Goal: Transaction & Acquisition: Obtain resource

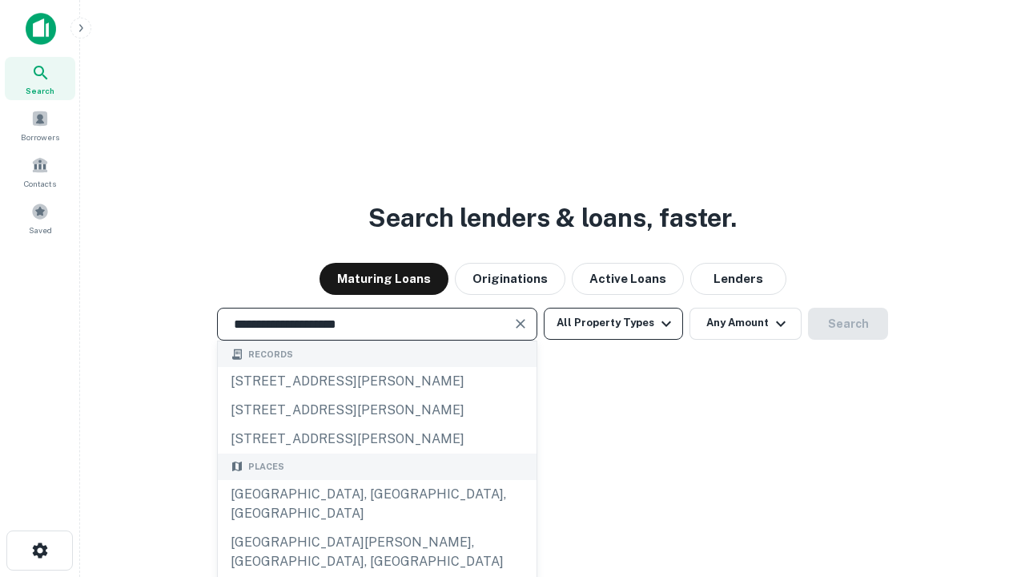
click at [377, 528] on div "[GEOGRAPHIC_DATA], [GEOGRAPHIC_DATA], [GEOGRAPHIC_DATA]" at bounding box center [377, 504] width 319 height 48
type input "**********"
click at [614, 323] on button "All Property Types" at bounding box center [613, 324] width 139 height 32
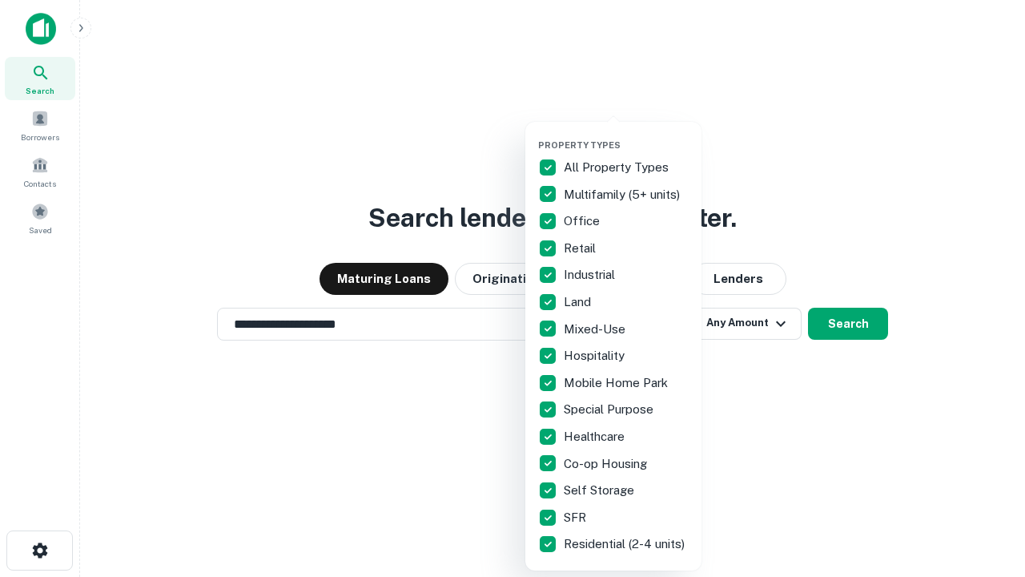
click at [626, 135] on button "button" at bounding box center [626, 135] width 176 height 1
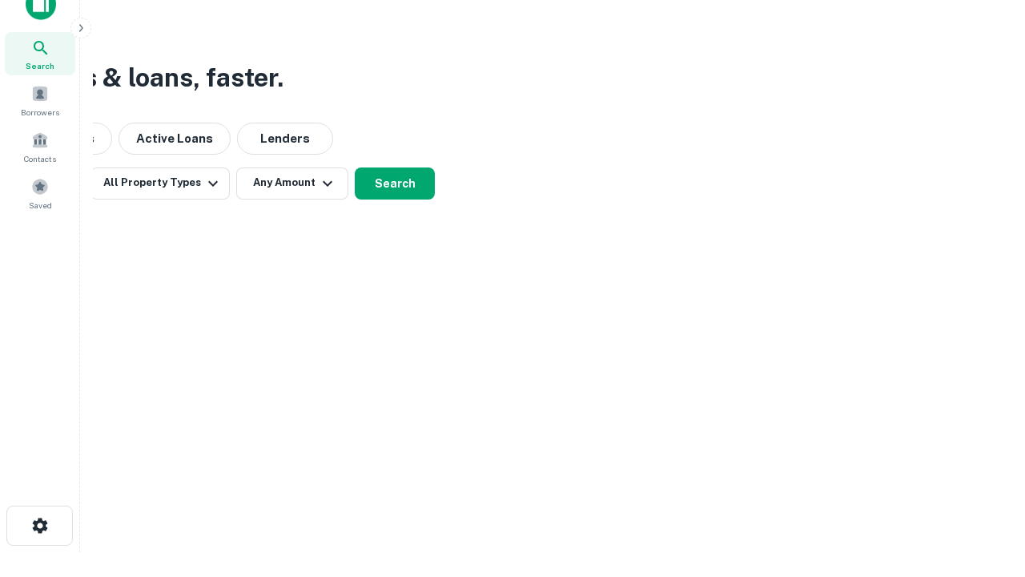
scroll to position [26, 0]
click at [292, 182] on button "Any Amount" at bounding box center [292, 183] width 112 height 32
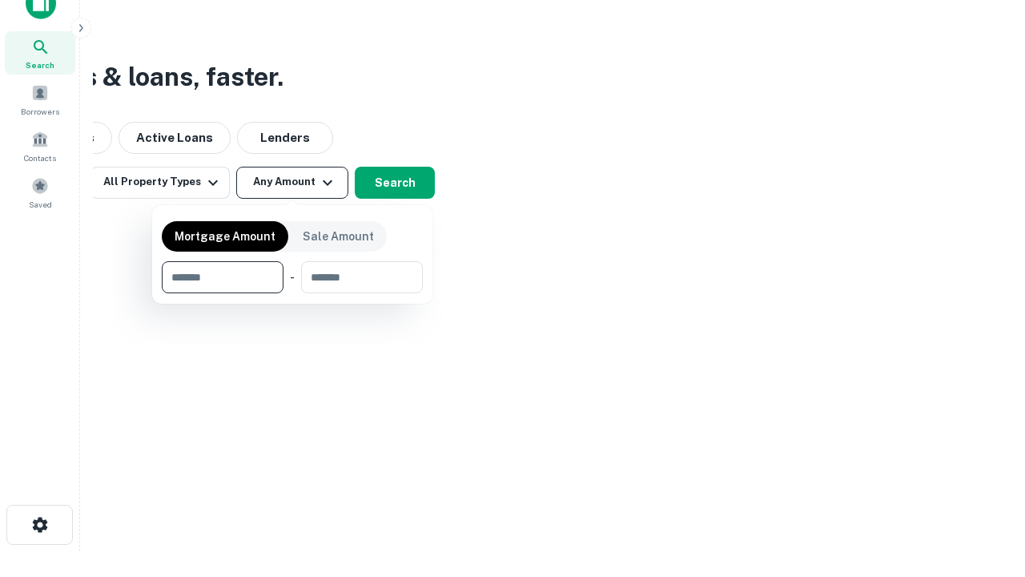
type input "*******"
click at [292, 293] on button "button" at bounding box center [292, 293] width 261 height 1
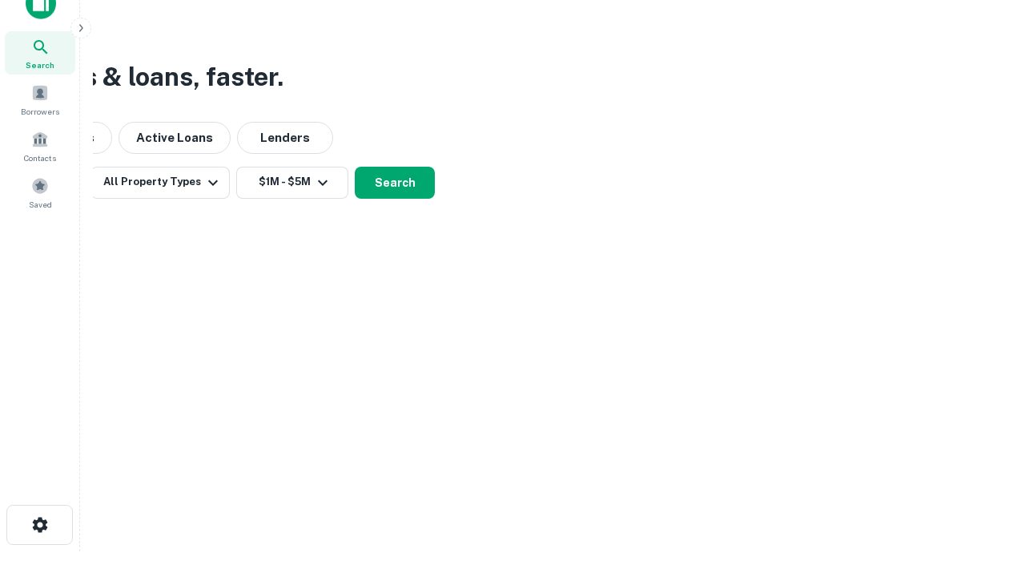
scroll to position [10, 296]
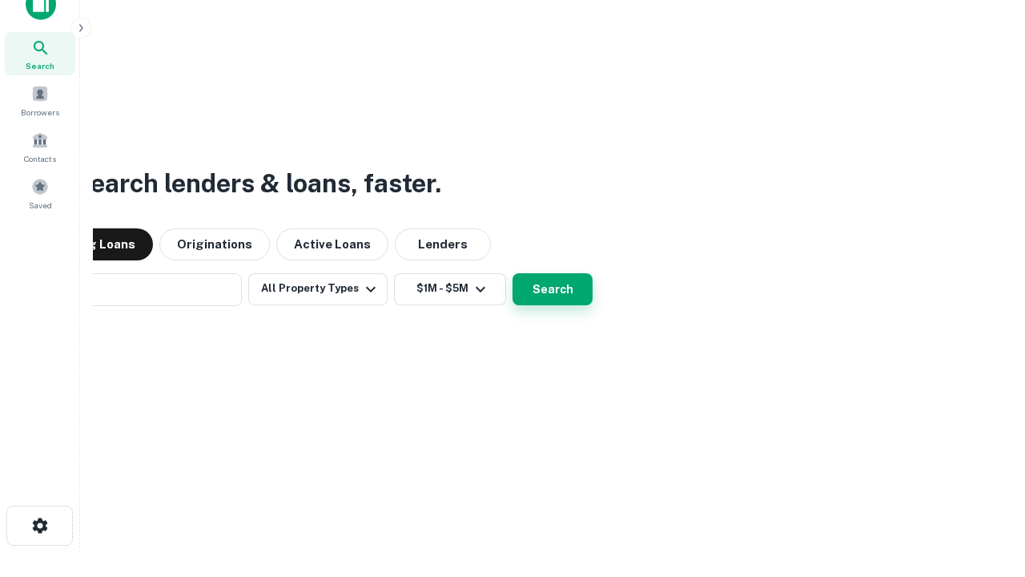
click at [513, 273] on button "Search" at bounding box center [553, 289] width 80 height 32
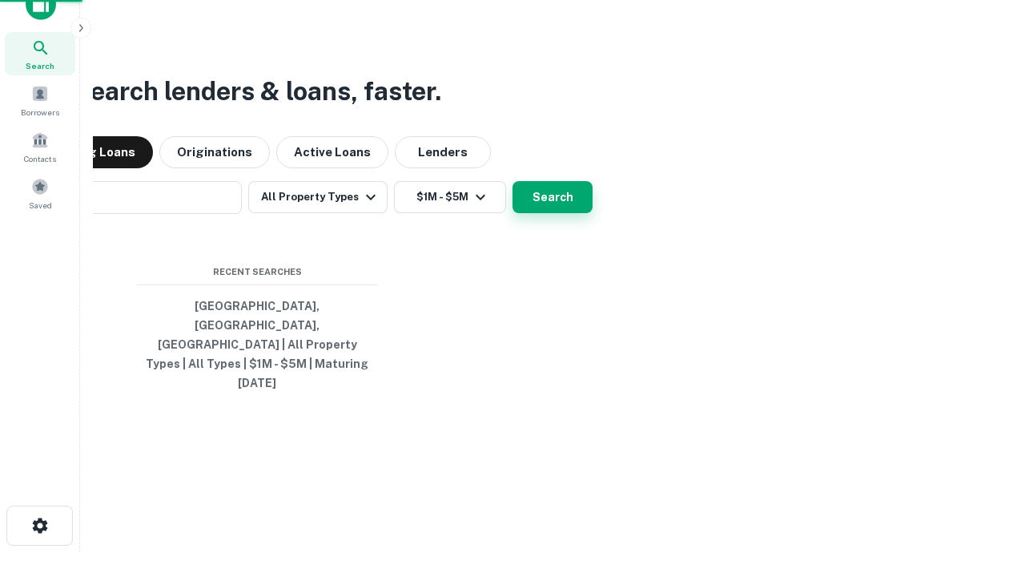
scroll to position [42, 453]
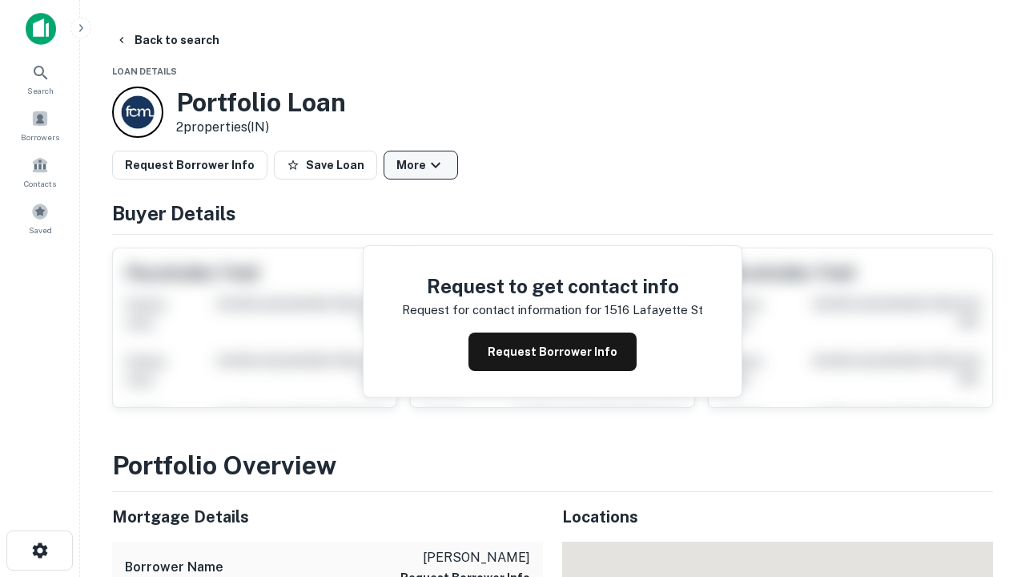
click at [421, 165] on button "More" at bounding box center [421, 165] width 75 height 29
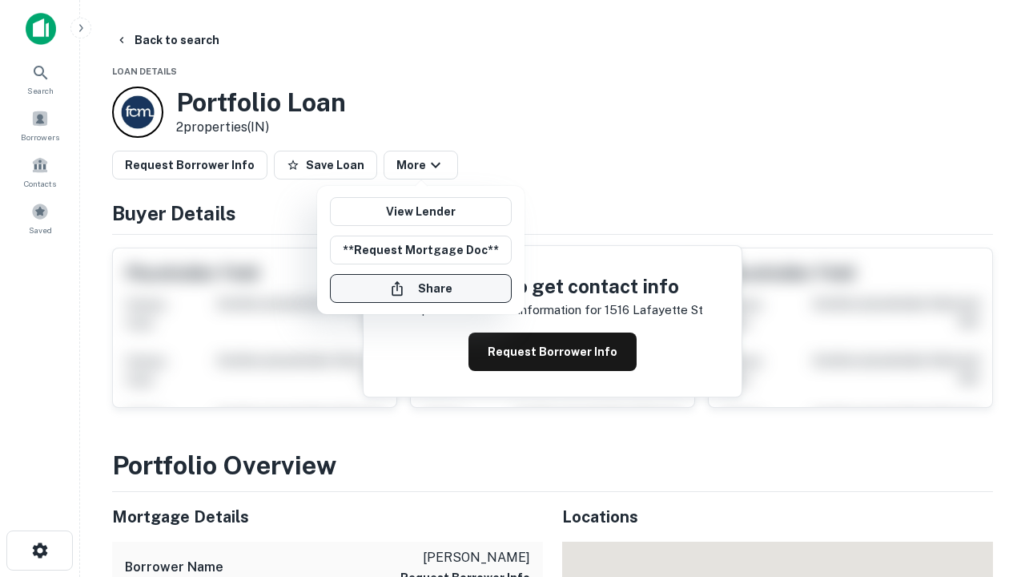
click at [421, 288] on button "Share" at bounding box center [421, 288] width 182 height 29
